Goal: Task Accomplishment & Management: Manage account settings

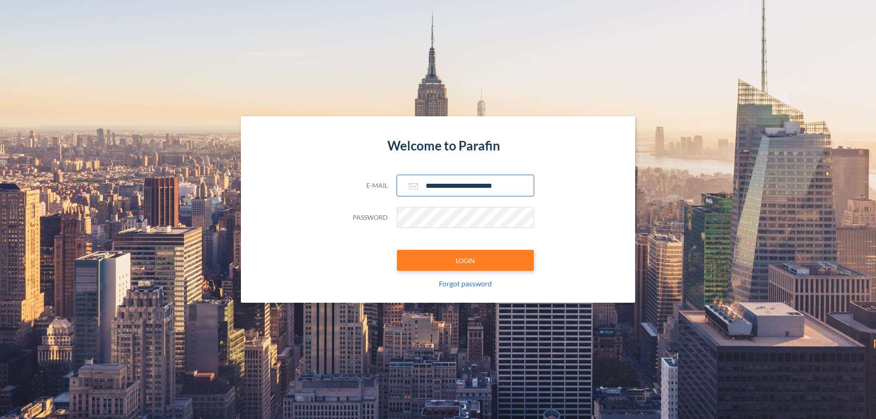
type input "**********"
click at [465, 261] on button "LOGIN" at bounding box center [465, 260] width 137 height 21
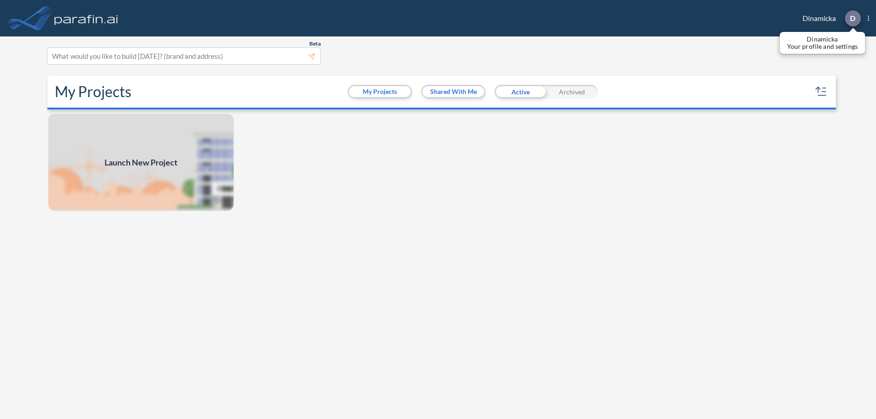
click at [852, 18] on p "D" at bounding box center [852, 18] width 5 height 8
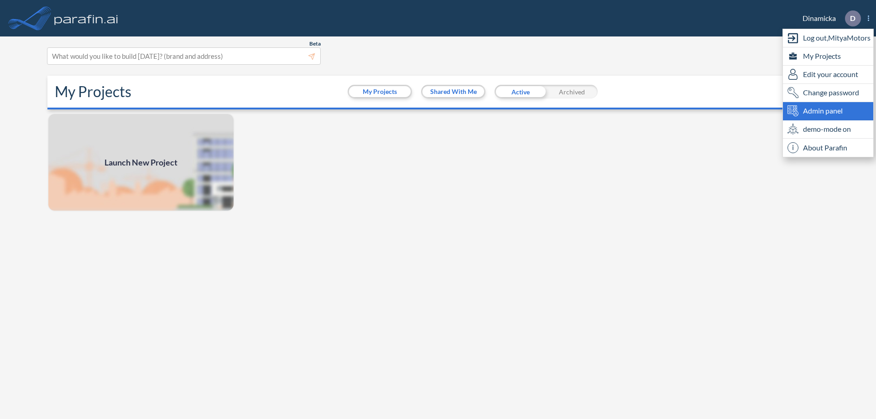
click at [828, 111] on span "Admin panel" at bounding box center [823, 110] width 40 height 11
